Goal: Task Accomplishment & Management: Use online tool/utility

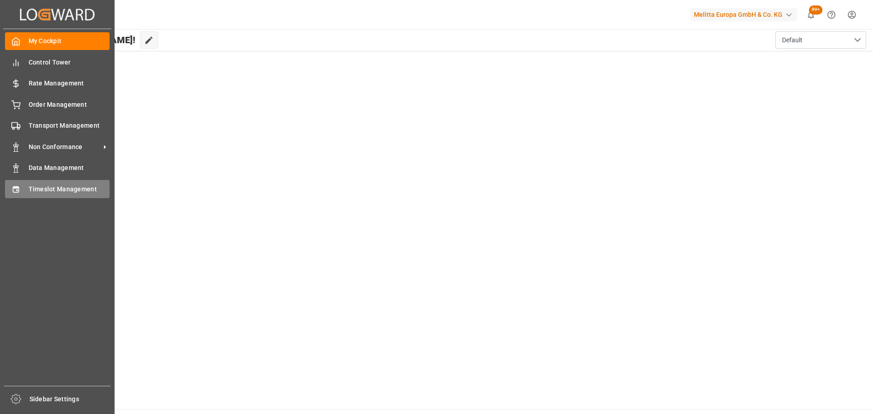
click at [29, 189] on span "Timeslot Management" at bounding box center [69, 190] width 81 height 10
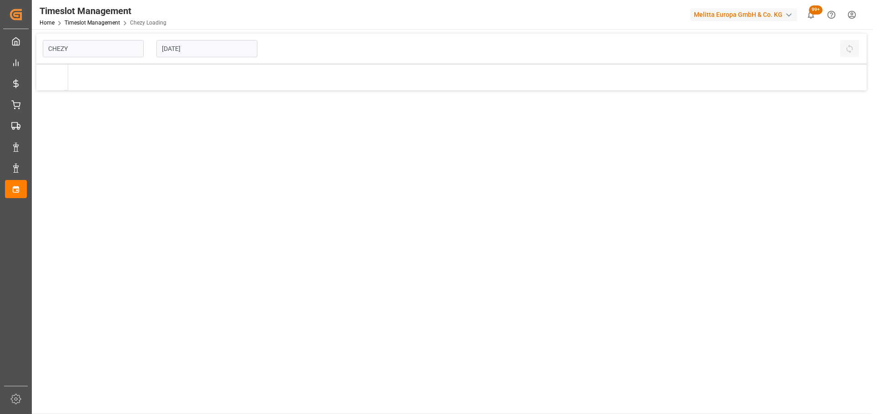
type input "Chezy Loading"
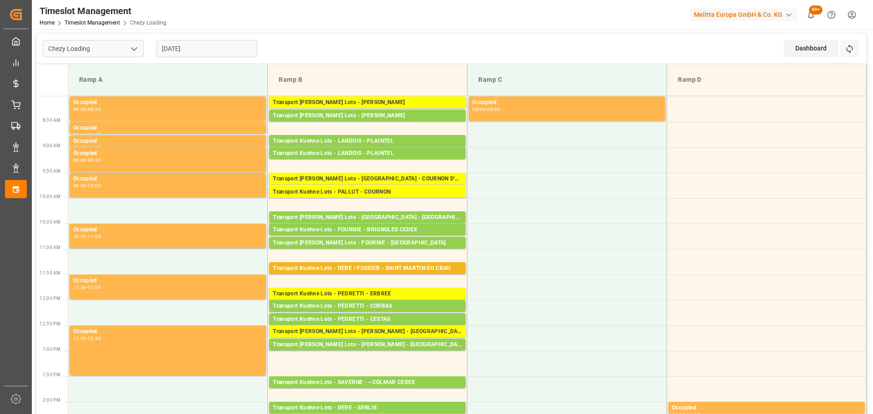
click at [187, 46] on input "[DATE]" at bounding box center [206, 48] width 101 height 17
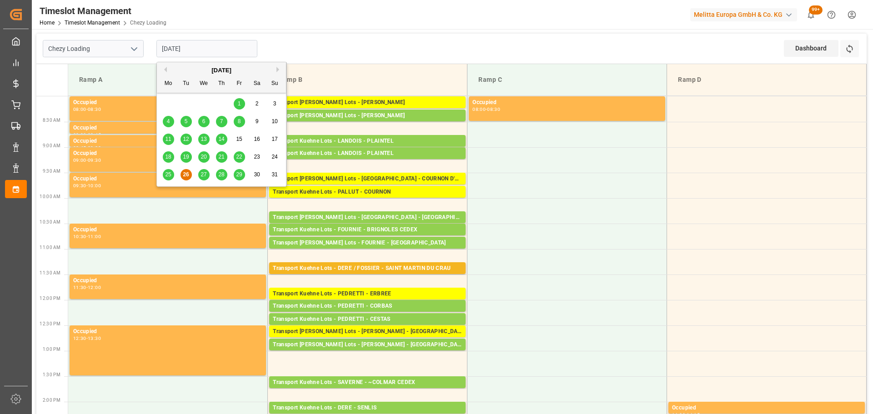
click at [166, 175] on span "25" at bounding box center [168, 174] width 6 height 6
type input "[DATE]"
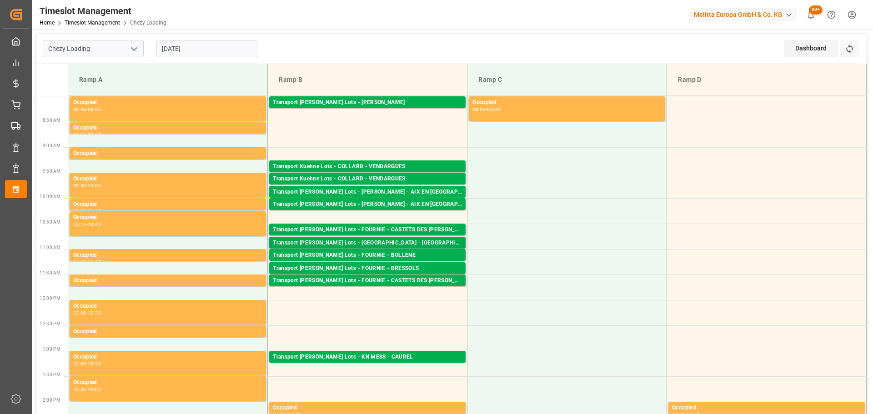
click at [369, 241] on div "Transport [PERSON_NAME] Lots - [GEOGRAPHIC_DATA] - [GEOGRAPHIC_DATA]" at bounding box center [367, 243] width 189 height 9
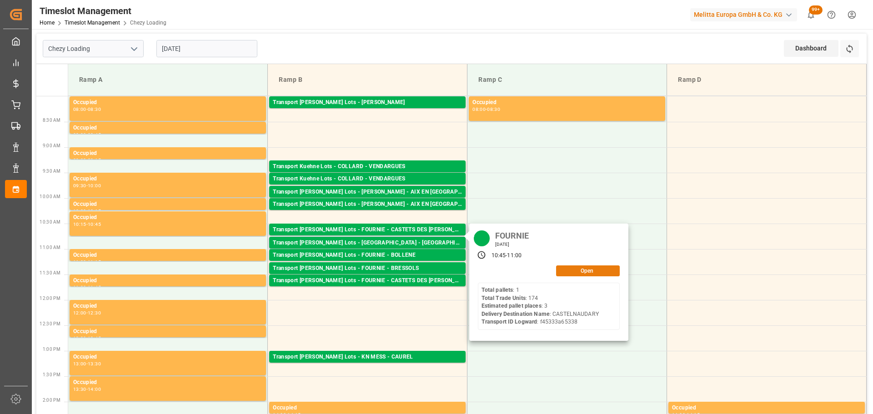
click at [589, 270] on button "Open" at bounding box center [588, 270] width 64 height 11
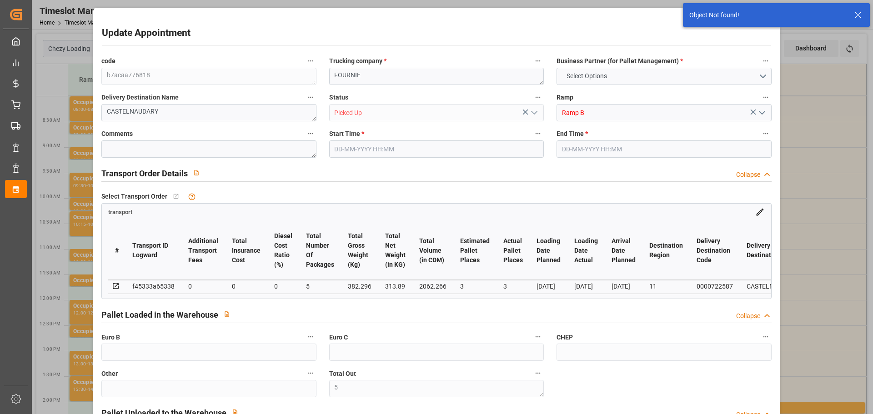
type input "5"
type input "4"
type input "[DATE] 10:45"
type input "[DATE] 11:00"
type input "[DATE] 12:54"
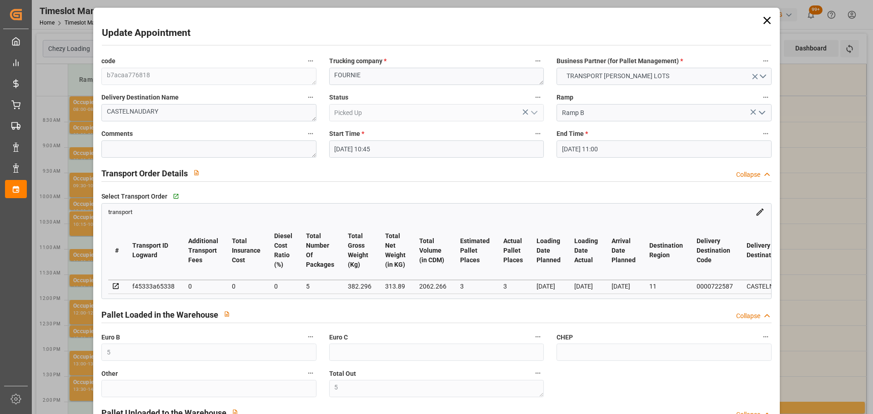
drag, startPoint x: 763, startPoint y: 15, endPoint x: 759, endPoint y: 44, distance: 28.9
click at [763, 15] on icon at bounding box center [766, 20] width 13 height 13
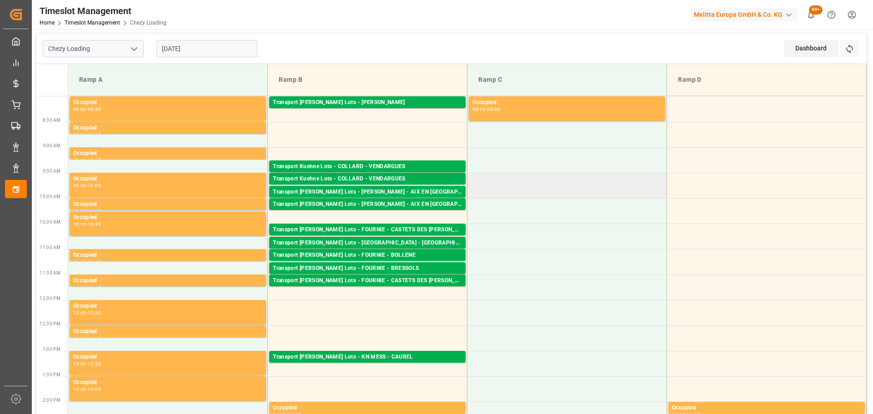
click at [568, 182] on td at bounding box center [567, 185] width 200 height 25
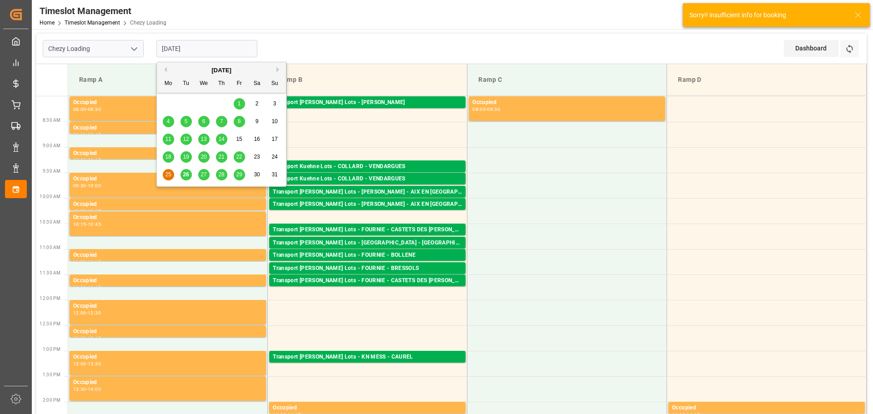
click at [218, 50] on input "[DATE]" at bounding box center [206, 48] width 101 height 17
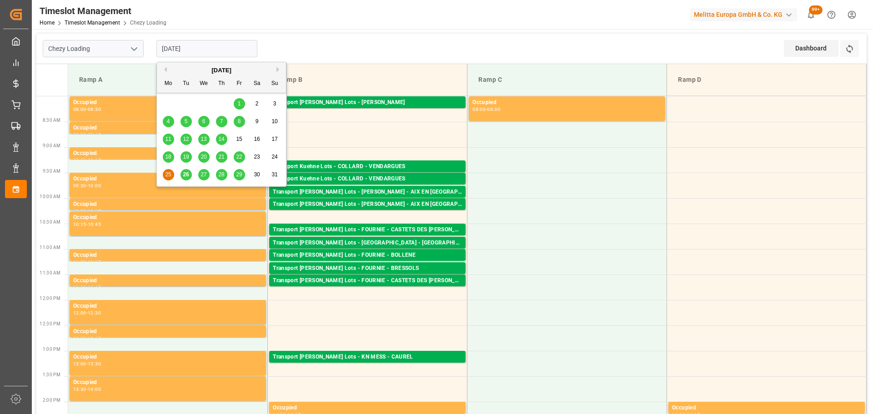
click at [185, 175] on span "26" at bounding box center [186, 174] width 6 height 6
type input "[DATE]"
